Goal: Information Seeking & Learning: Check status

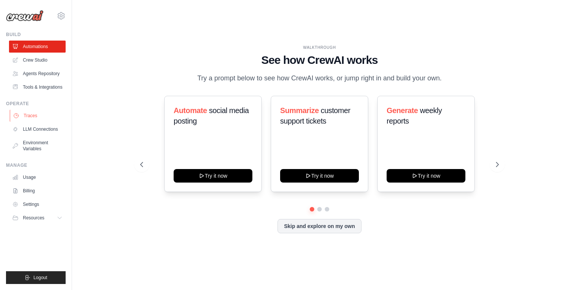
click at [38, 113] on link "Traces" at bounding box center [38, 116] width 57 height 12
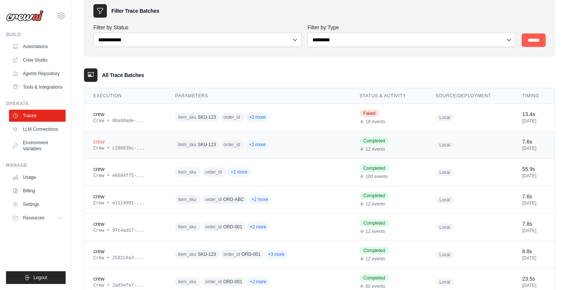
scroll to position [36, 0]
click at [109, 116] on div "crew" at bounding box center [125, 114] width 64 height 8
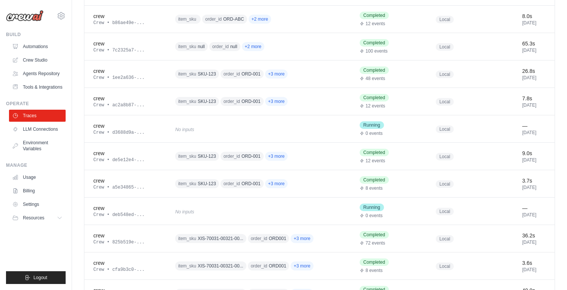
scroll to position [356, 0]
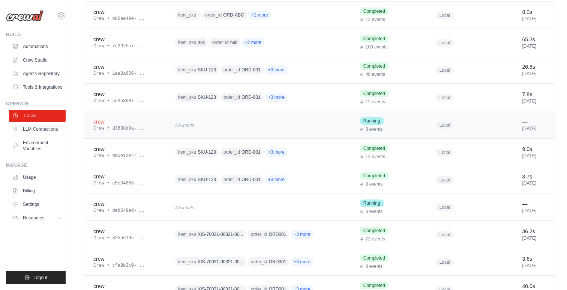
click at [372, 123] on span "Running" at bounding box center [372, 121] width 24 height 8
click at [46, 128] on link "LLM Connections" at bounding box center [38, 129] width 57 height 12
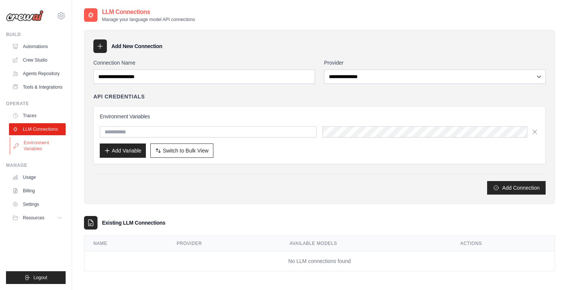
click at [40, 148] on link "Environment Variables" at bounding box center [38, 146] width 57 height 18
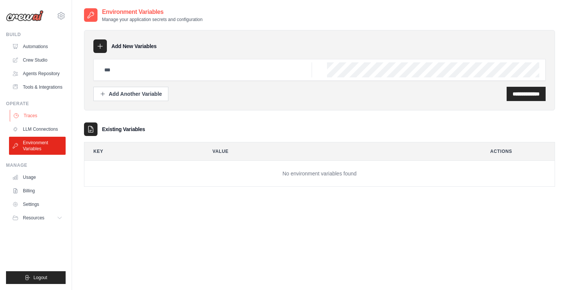
click at [40, 119] on link "Traces" at bounding box center [38, 116] width 57 height 12
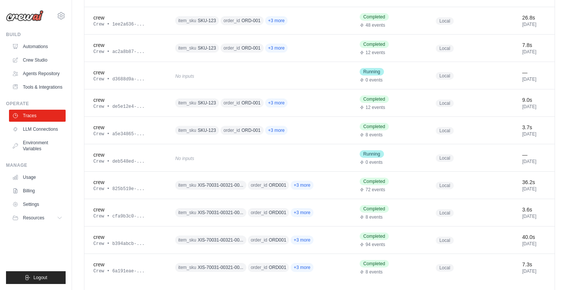
scroll to position [440, 0]
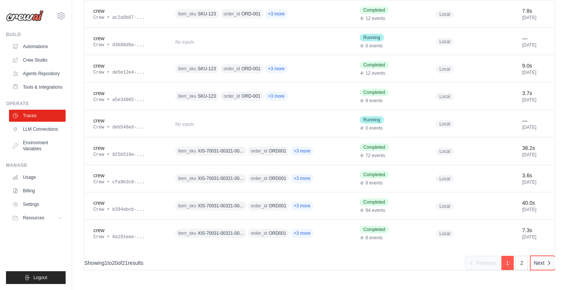
click at [548, 263] on icon "Pagination" at bounding box center [549, 263] width 6 height 6
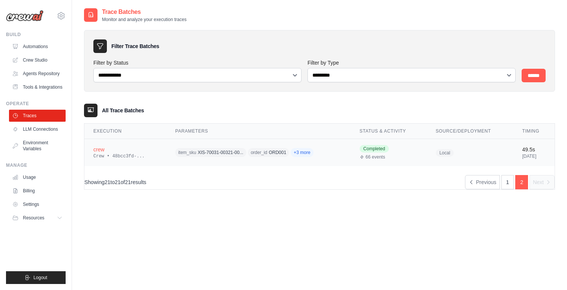
click at [148, 158] on div "Crew • 48bcc3fd-..." at bounding box center [125, 156] width 64 height 6
